Goal: Information Seeking & Learning: Compare options

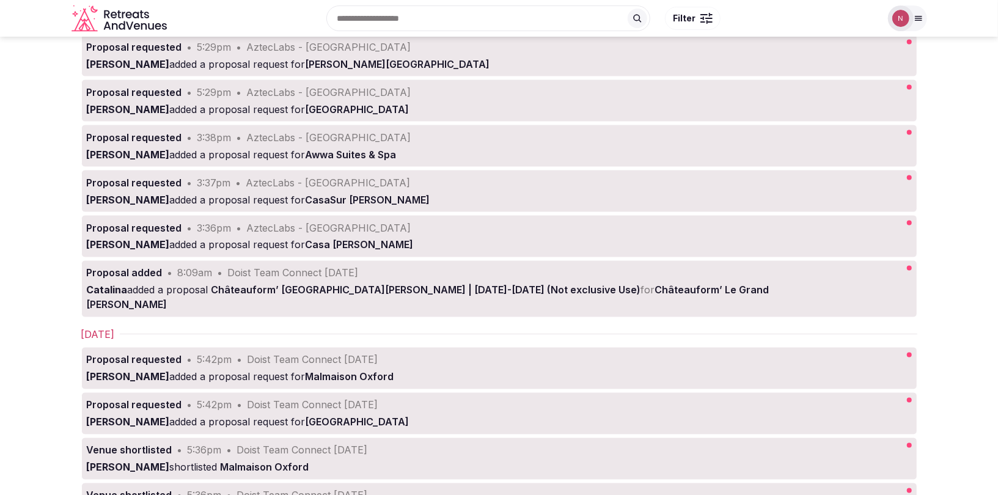
scroll to position [1123, 0]
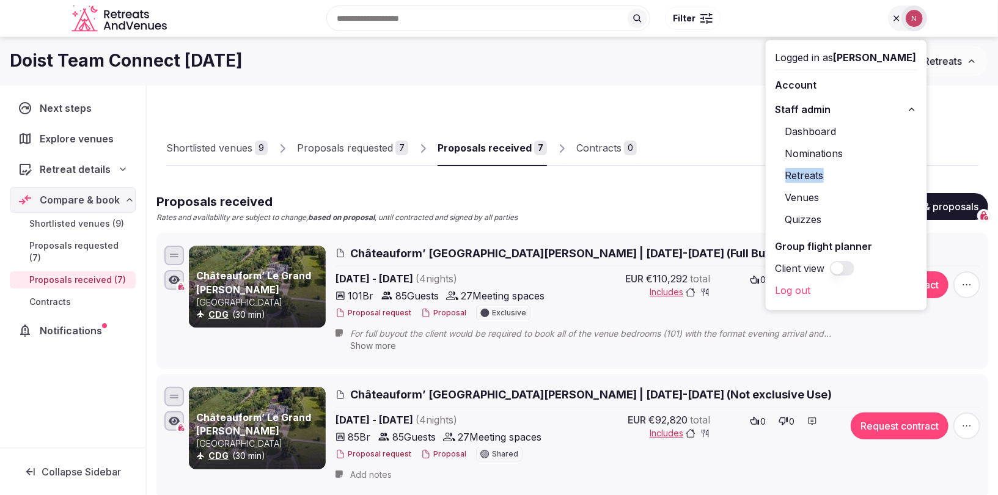
click at [75, 223] on span "Shortlisted venues (9)" at bounding box center [76, 224] width 95 height 12
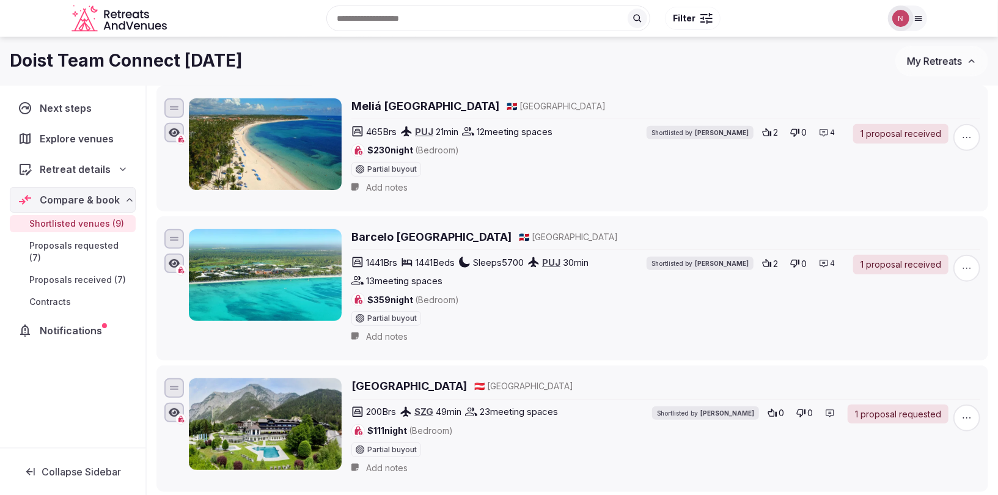
scroll to position [260, 0]
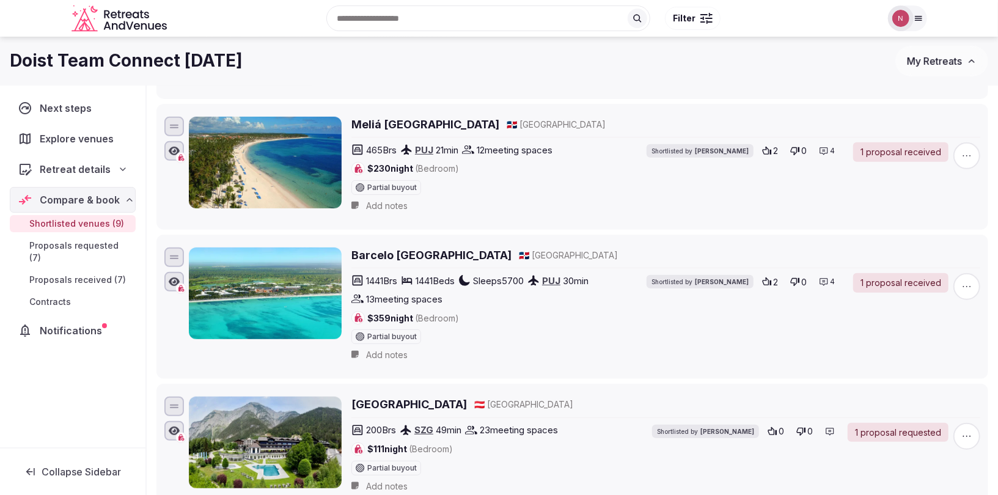
click at [53, 242] on span "Proposals requested (7)" at bounding box center [79, 252] width 101 height 24
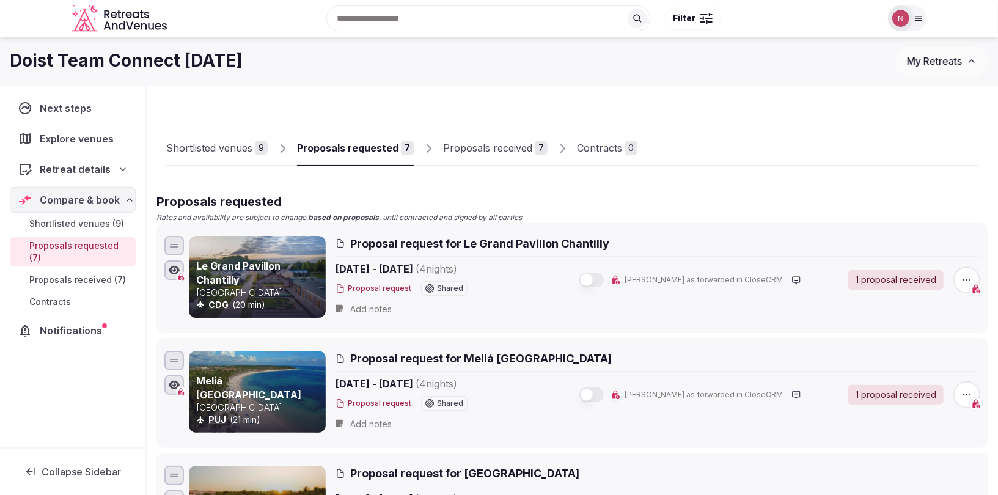
click at [98, 274] on span "Proposals received (7)" at bounding box center [77, 280] width 97 height 12
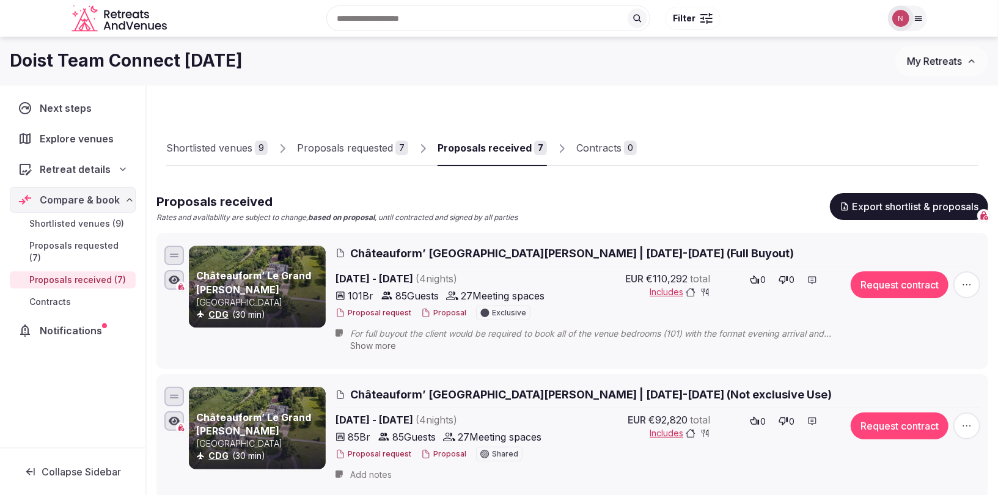
click at [337, 145] on div "Proposals requested" at bounding box center [345, 148] width 96 height 15
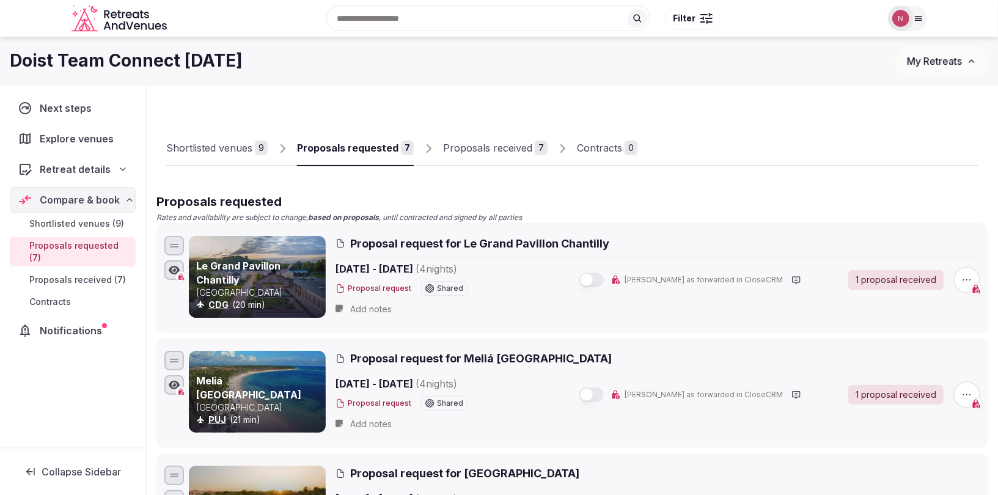
click at [467, 151] on div "Proposals received" at bounding box center [487, 148] width 89 height 15
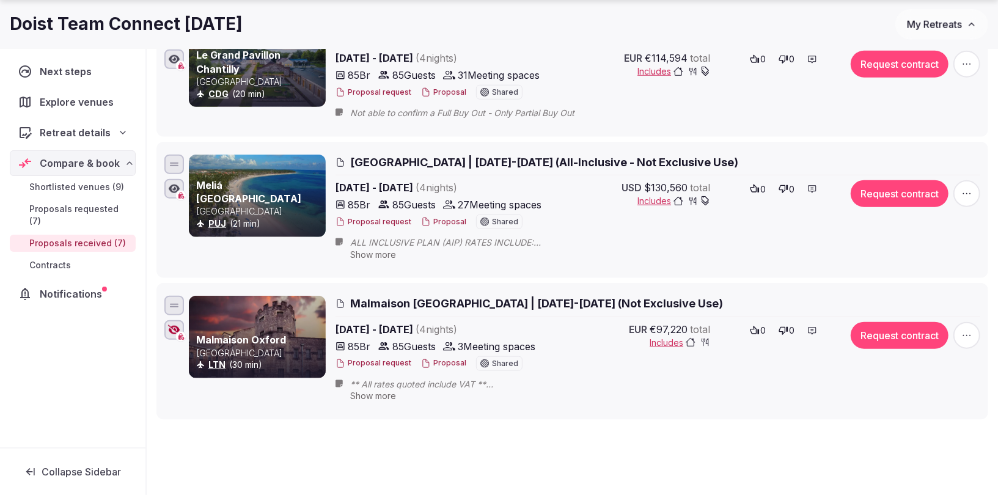
scroll to position [858, 0]
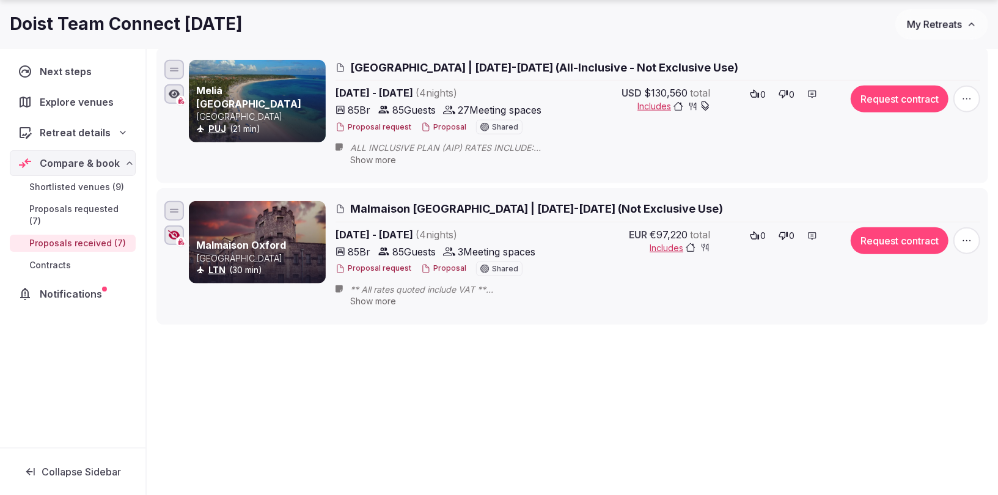
click at [385, 296] on span "Show more" at bounding box center [373, 301] width 46 height 10
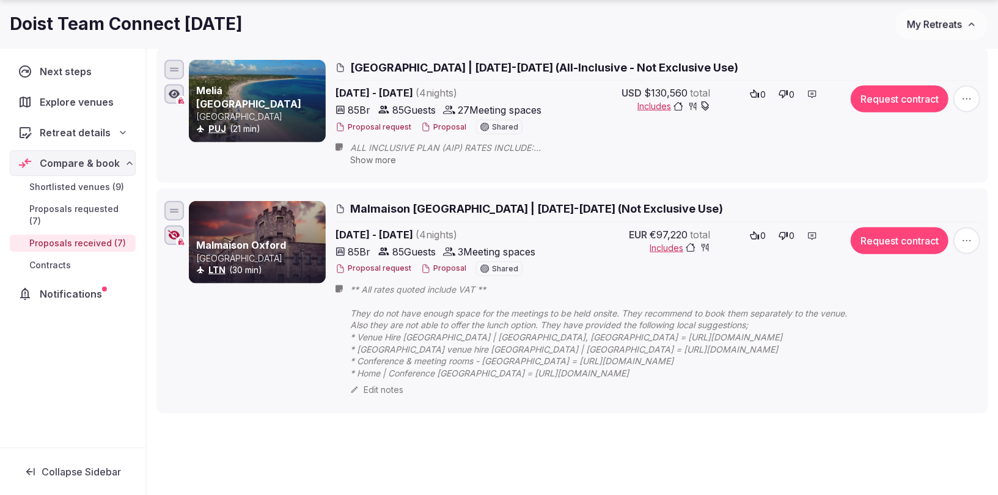
drag, startPoint x: 346, startPoint y: 300, endPoint x: 471, endPoint y: 339, distance: 131.3
click at [471, 339] on div "** All rates quoted include VAT ** They do not have enough space for the meetin…" at bounding box center [610, 340] width 548 height 113
drag, startPoint x: 350, startPoint y: 302, endPoint x: 581, endPoint y: 386, distance: 245.8
click at [491, 382] on div "** All rates quoted include VAT ** They do not have enough space for the meetin…" at bounding box center [616, 340] width 533 height 113
drag, startPoint x: 628, startPoint y: 369, endPoint x: 349, endPoint y: 293, distance: 288.8
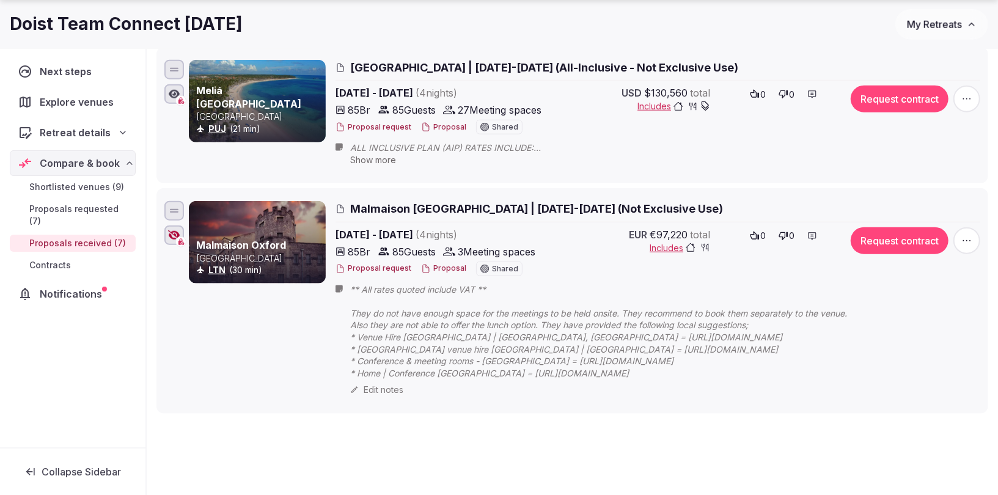
click at [349, 293] on div "** All rates quoted include VAT ** They do not have enough space for the meetin…" at bounding box center [610, 340] width 548 height 113
click at [386, 384] on div "Edit notes" at bounding box center [616, 390] width 533 height 12
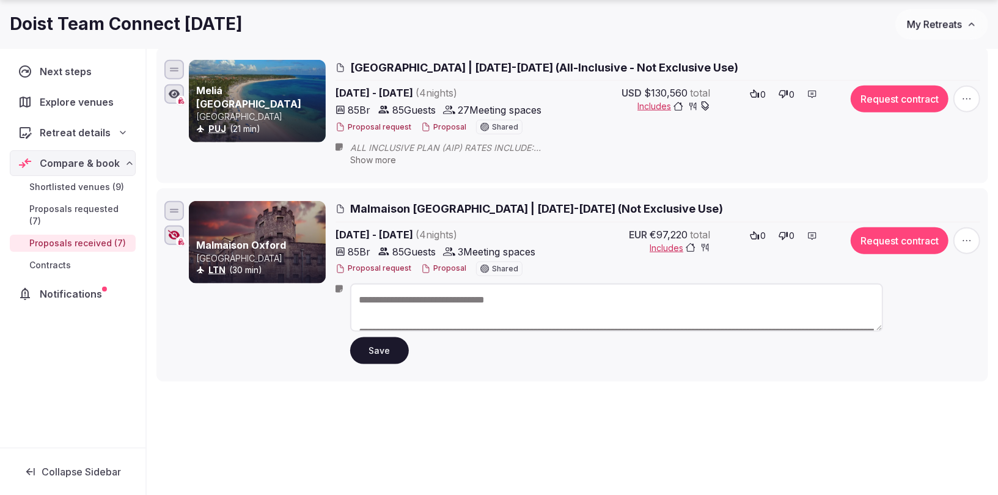
click at [365, 311] on textarea "**********" at bounding box center [616, 308] width 533 height 48
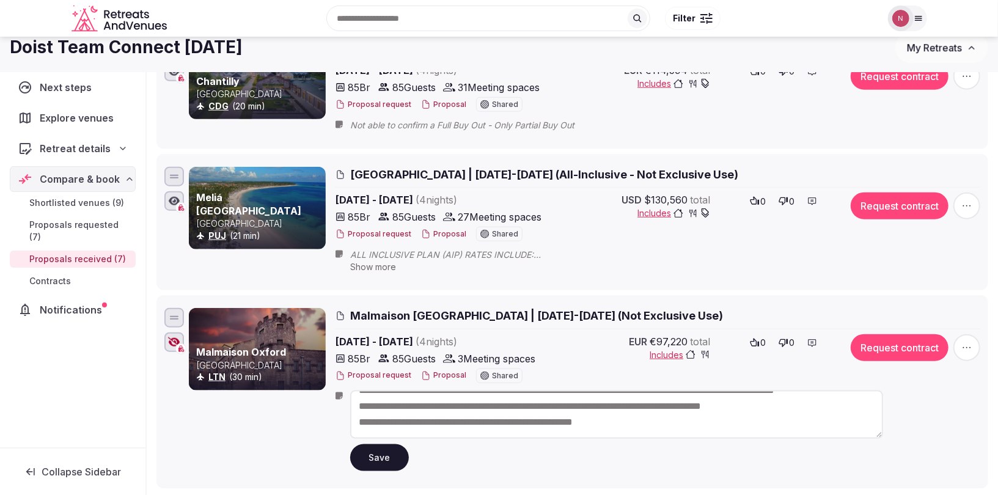
scroll to position [715, 0]
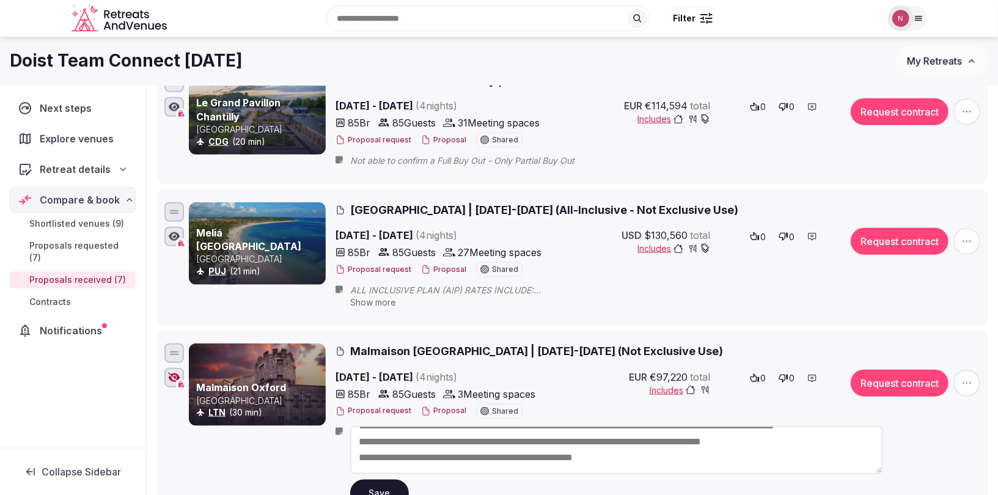
click at [237, 385] on link "Malmaison Oxford" at bounding box center [241, 388] width 90 height 12
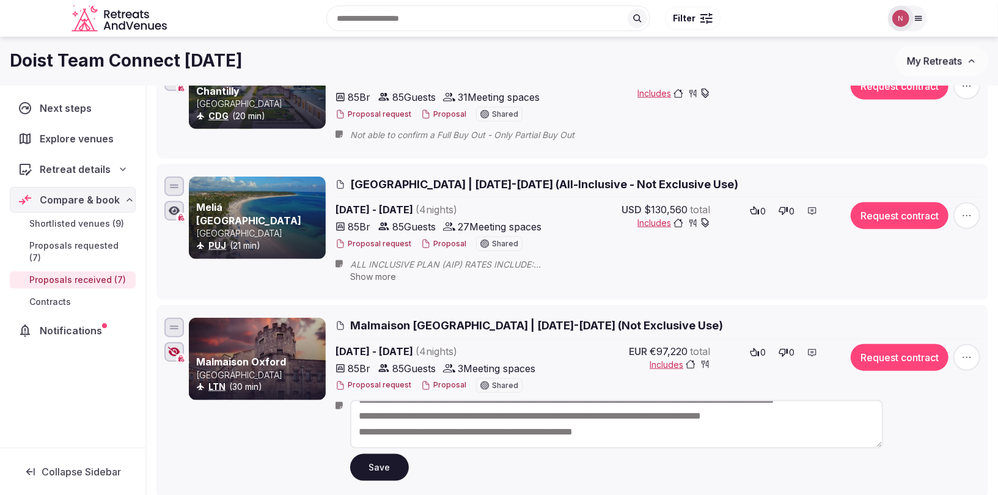
scroll to position [817, 0]
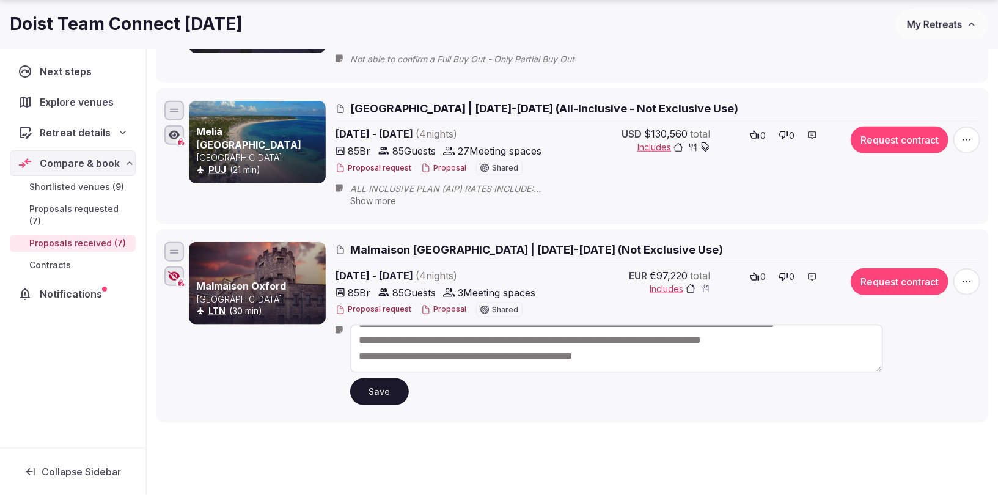
click at [375, 348] on textarea "**********" at bounding box center [616, 349] width 533 height 48
click at [300, 356] on div "Malmaison Oxford United Kingdom LTN (30 min)" at bounding box center [257, 326] width 137 height 168
click at [416, 243] on span "Malmaison Oxford | Feb 23-27, 2026 (Not Exclusive Use)" at bounding box center [536, 249] width 373 height 15
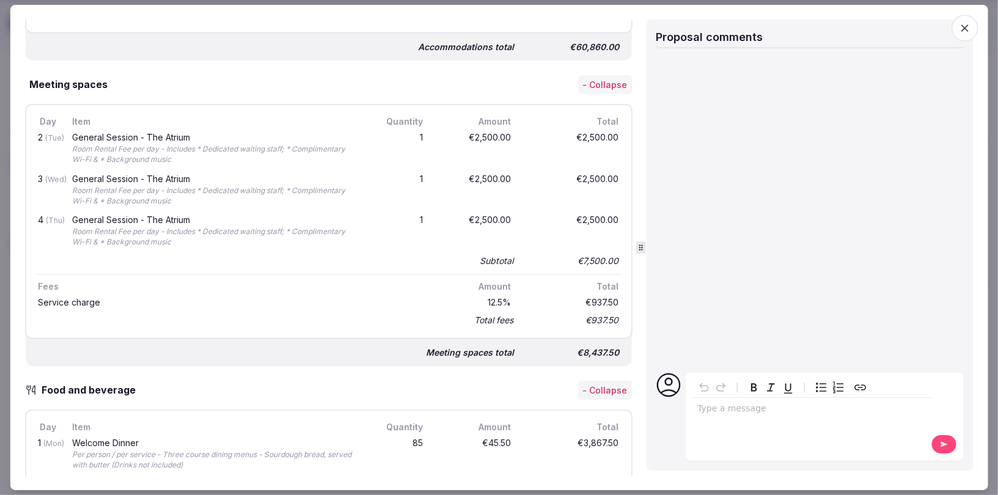
scroll to position [651, 0]
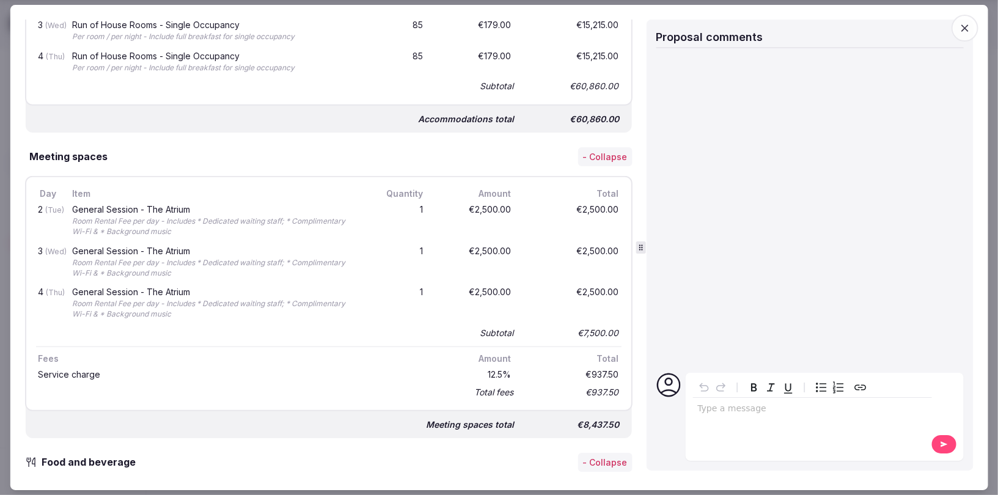
click at [960, 31] on span "button" at bounding box center [965, 28] width 27 height 27
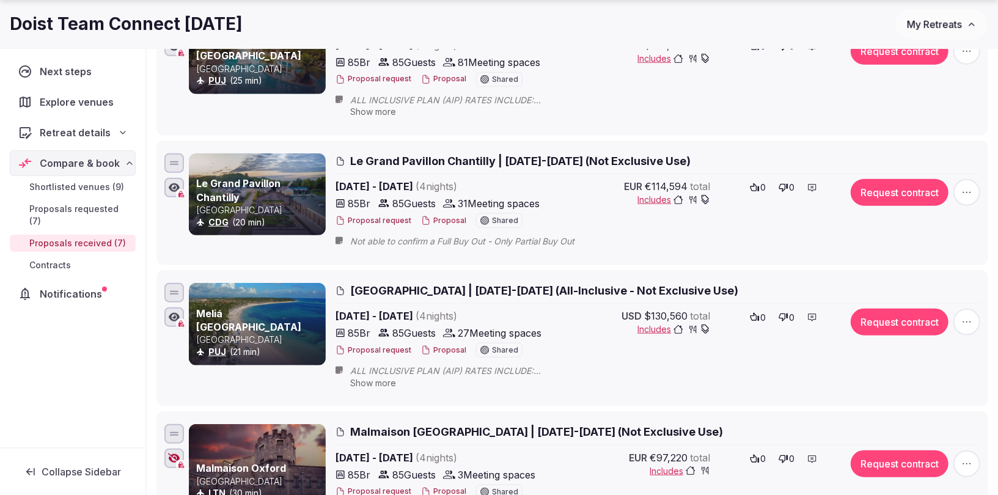
scroll to position [915, 0]
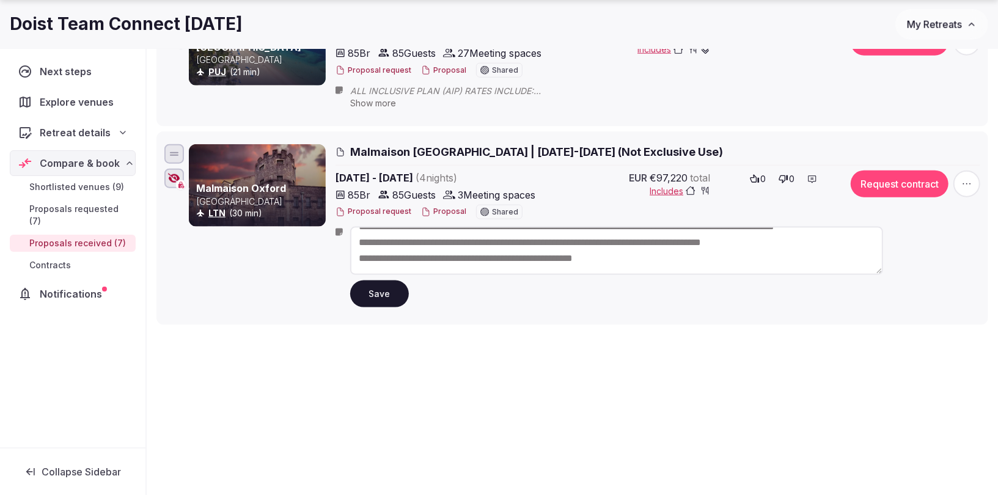
click at [54, 259] on span "Contracts" at bounding box center [50, 265] width 42 height 12
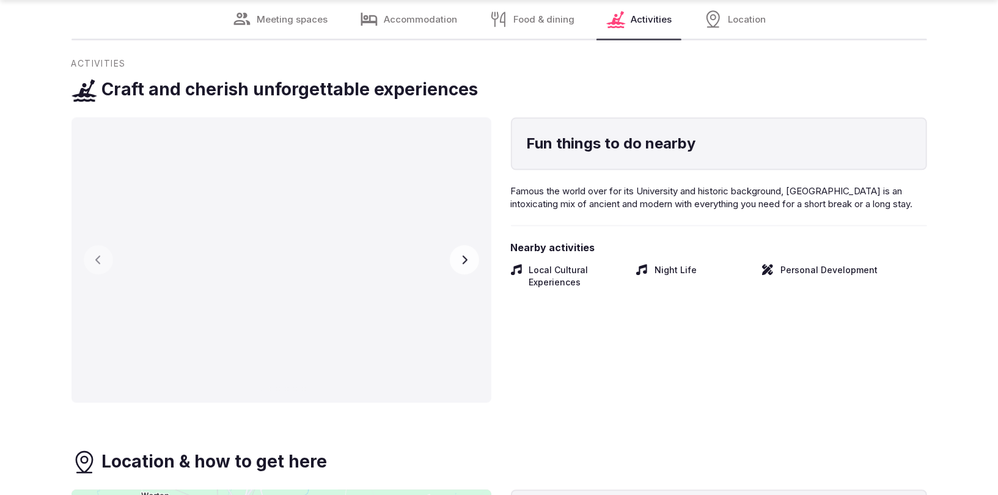
scroll to position [2010, 0]
